Goal: Task Accomplishment & Management: Complete application form

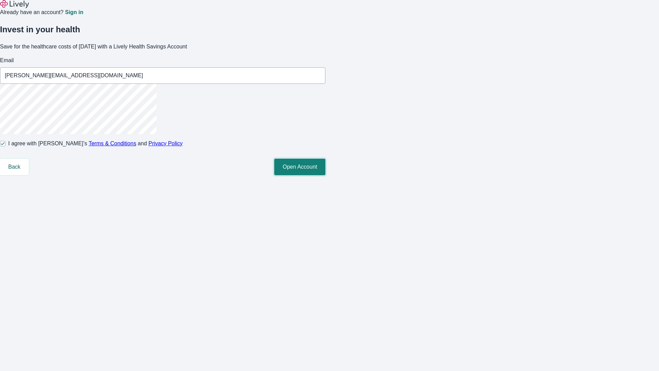
click at [326, 175] on button "Open Account" at bounding box center [299, 167] width 51 height 16
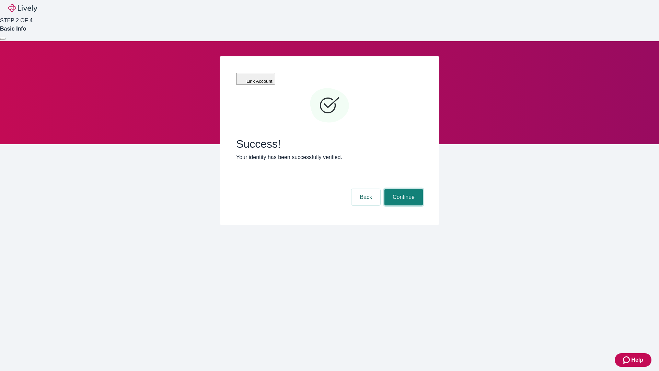
click at [403, 189] on button "Continue" at bounding box center [404, 197] width 38 height 16
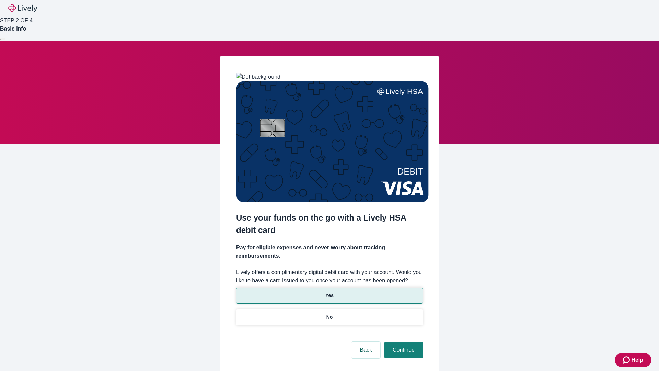
click at [329, 292] on p "Yes" at bounding box center [330, 295] width 8 height 7
click at [403, 342] on button "Continue" at bounding box center [404, 350] width 38 height 16
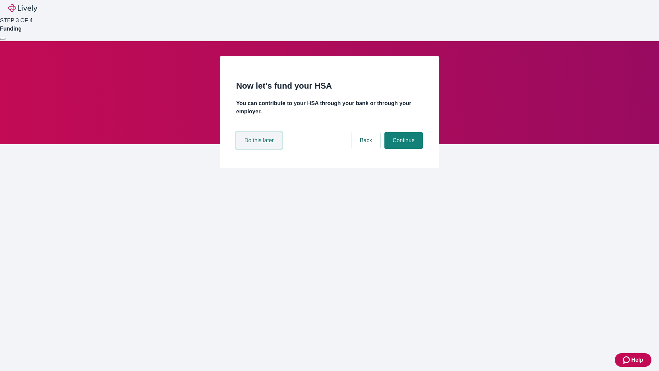
click at [260, 149] on button "Do this later" at bounding box center [259, 140] width 46 height 16
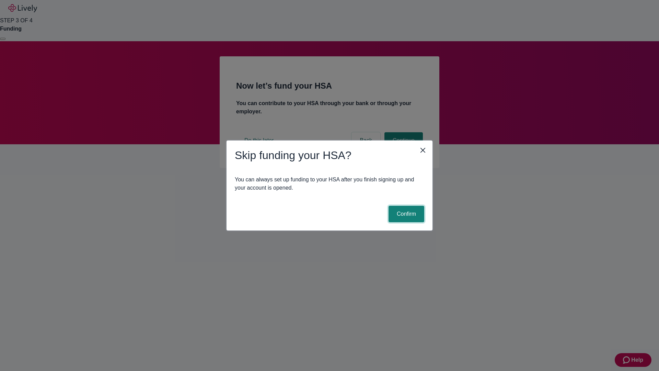
click at [406, 214] on button "Confirm" at bounding box center [407, 214] width 36 height 16
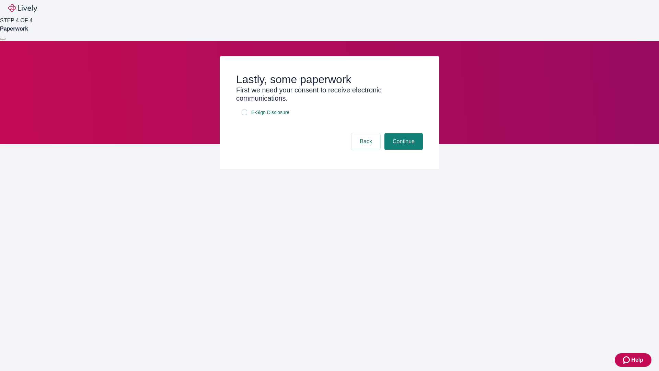
click at [245, 115] on input "E-Sign Disclosure" at bounding box center [244, 112] width 5 height 5
checkbox input "true"
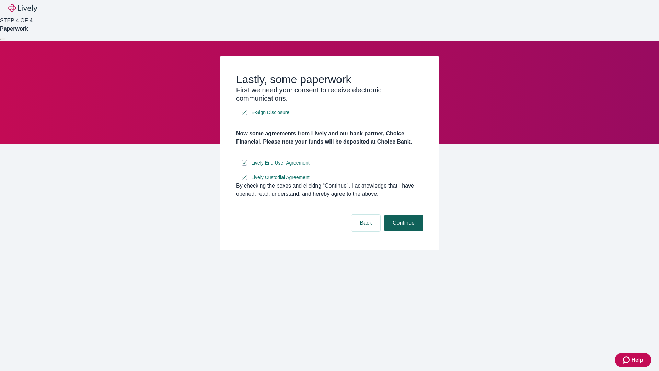
click at [403, 231] on button "Continue" at bounding box center [404, 223] width 38 height 16
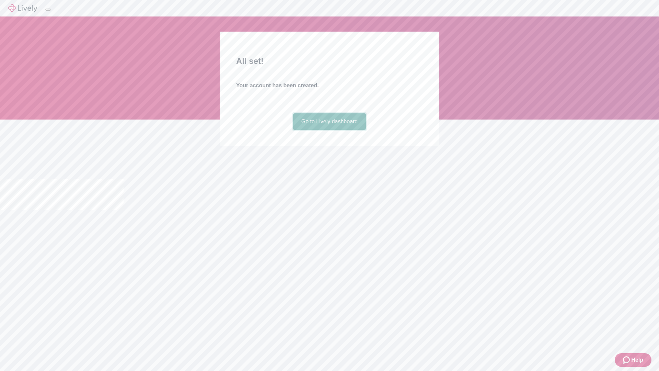
click at [329, 130] on link "Go to Lively dashboard" at bounding box center [329, 121] width 73 height 16
